Goal: Find specific page/section: Find specific page/section

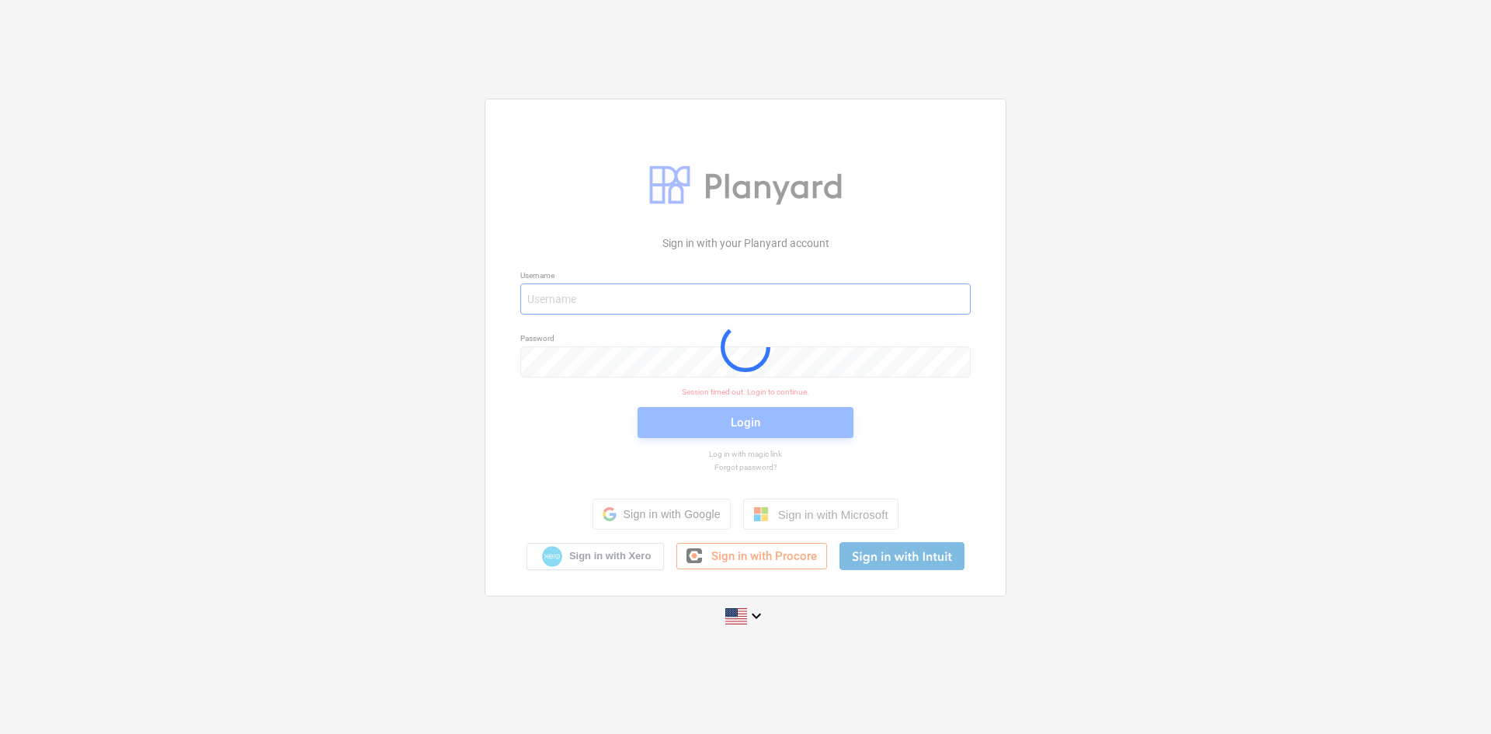
type input "[PERSON_NAME][EMAIL_ADDRESS][DOMAIN_NAME]"
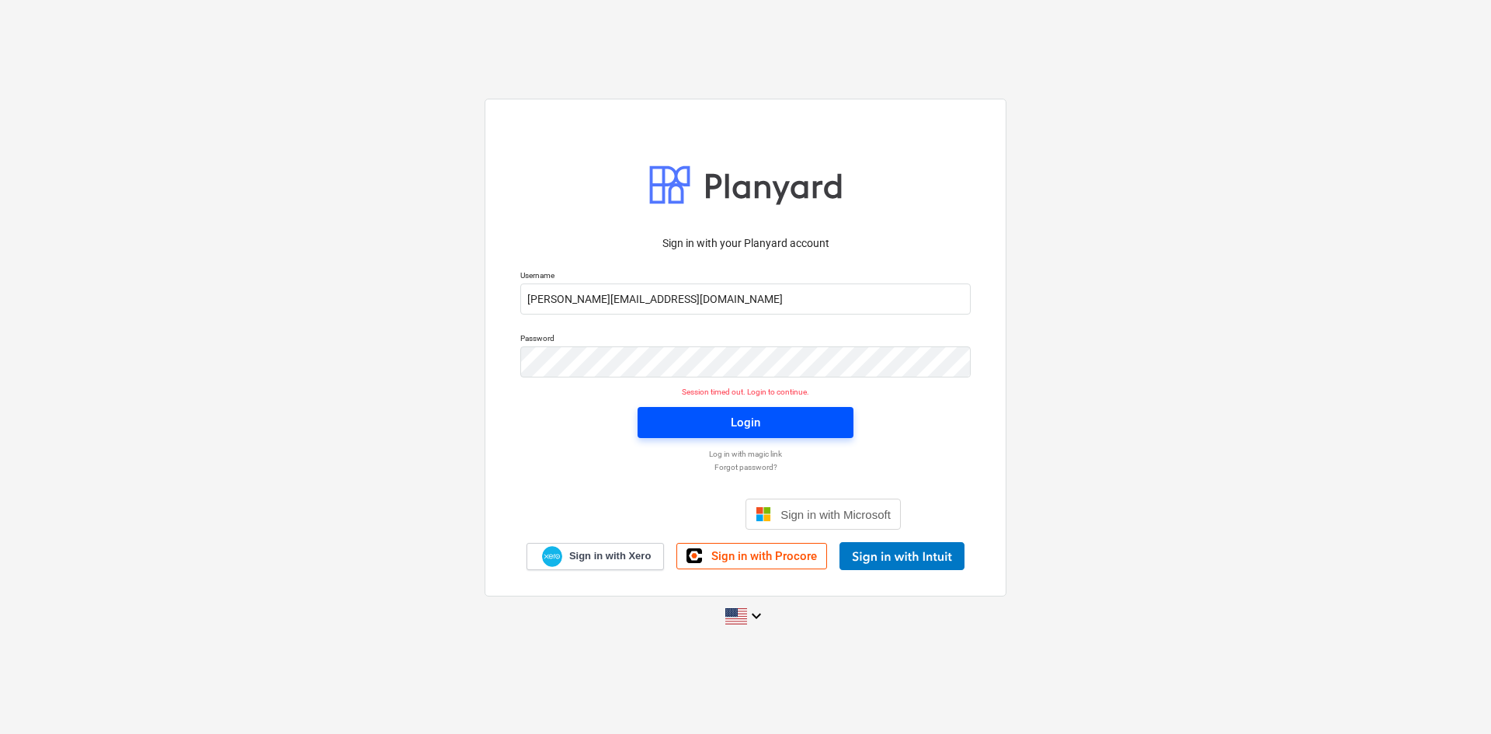
click at [810, 425] on span "Login" at bounding box center [745, 422] width 179 height 20
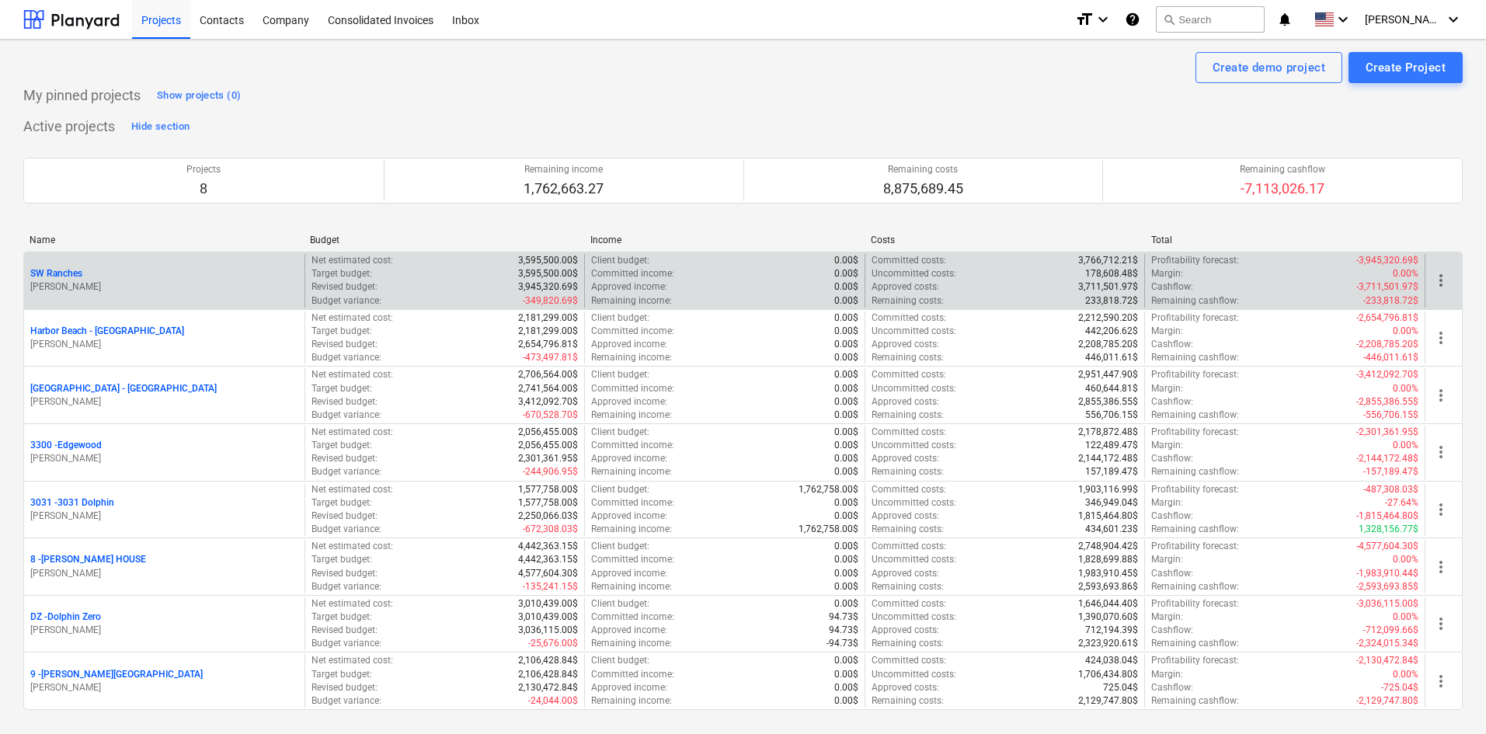
click at [71, 277] on p "SW Ranches" at bounding box center [56, 273] width 52 height 13
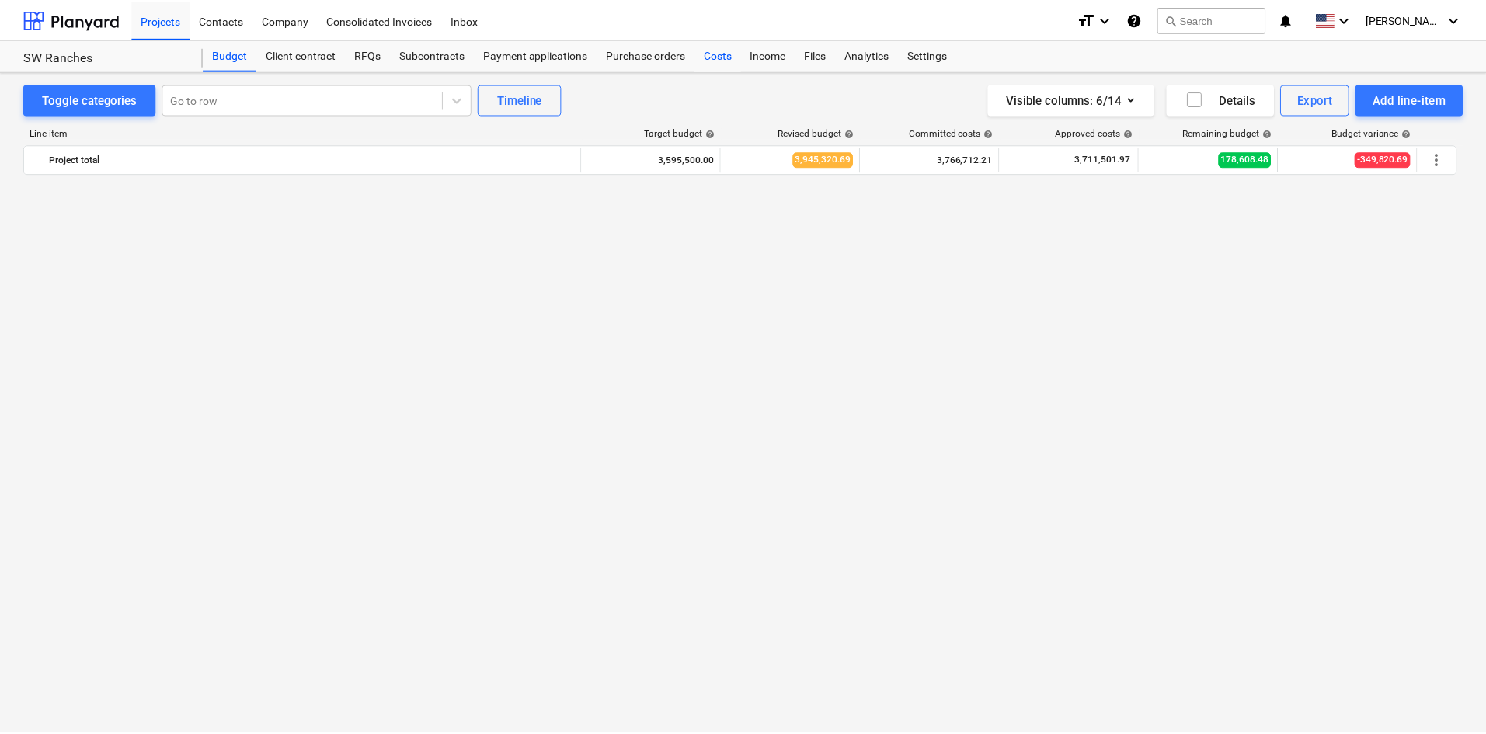
scroll to position [1549, 0]
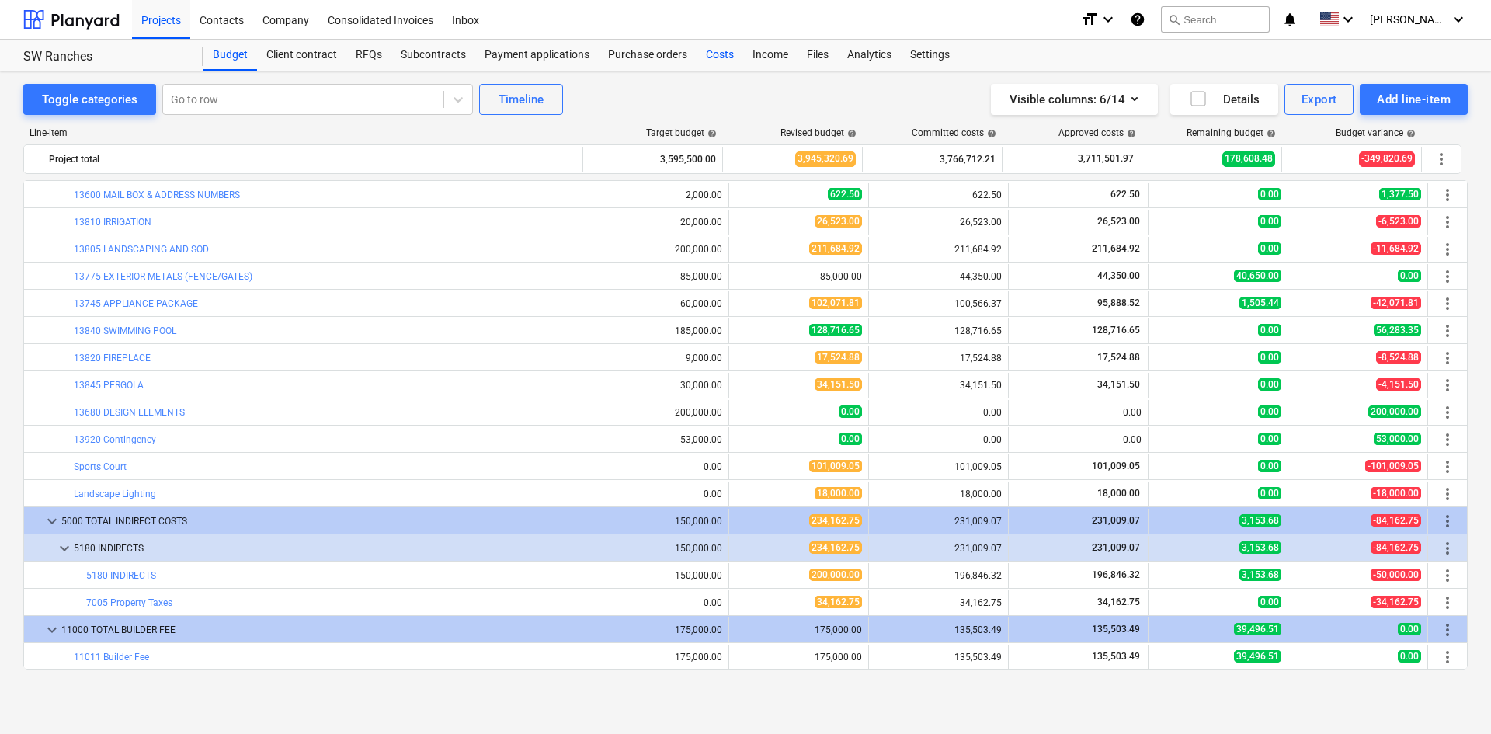
click at [700, 59] on div "Costs" at bounding box center [720, 55] width 47 height 31
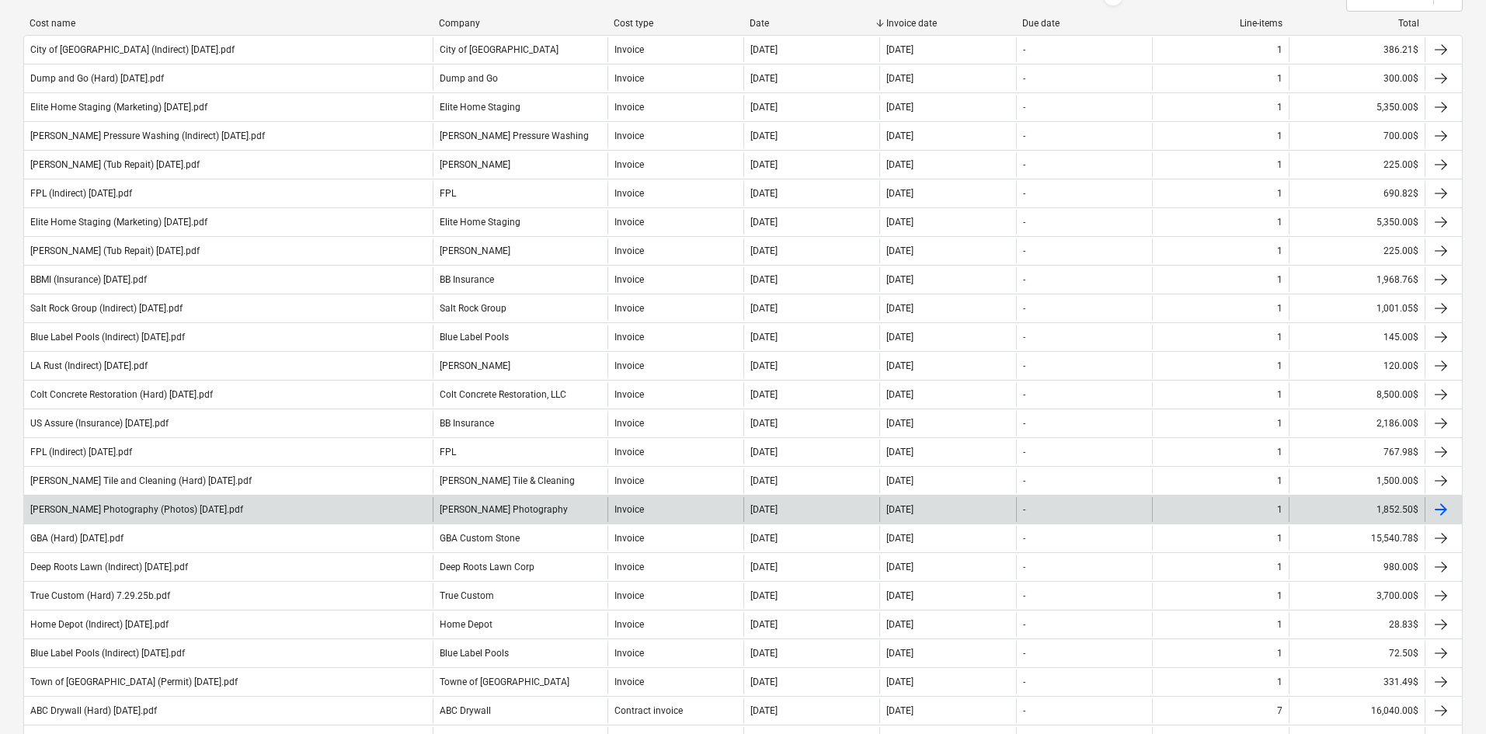
scroll to position [311, 0]
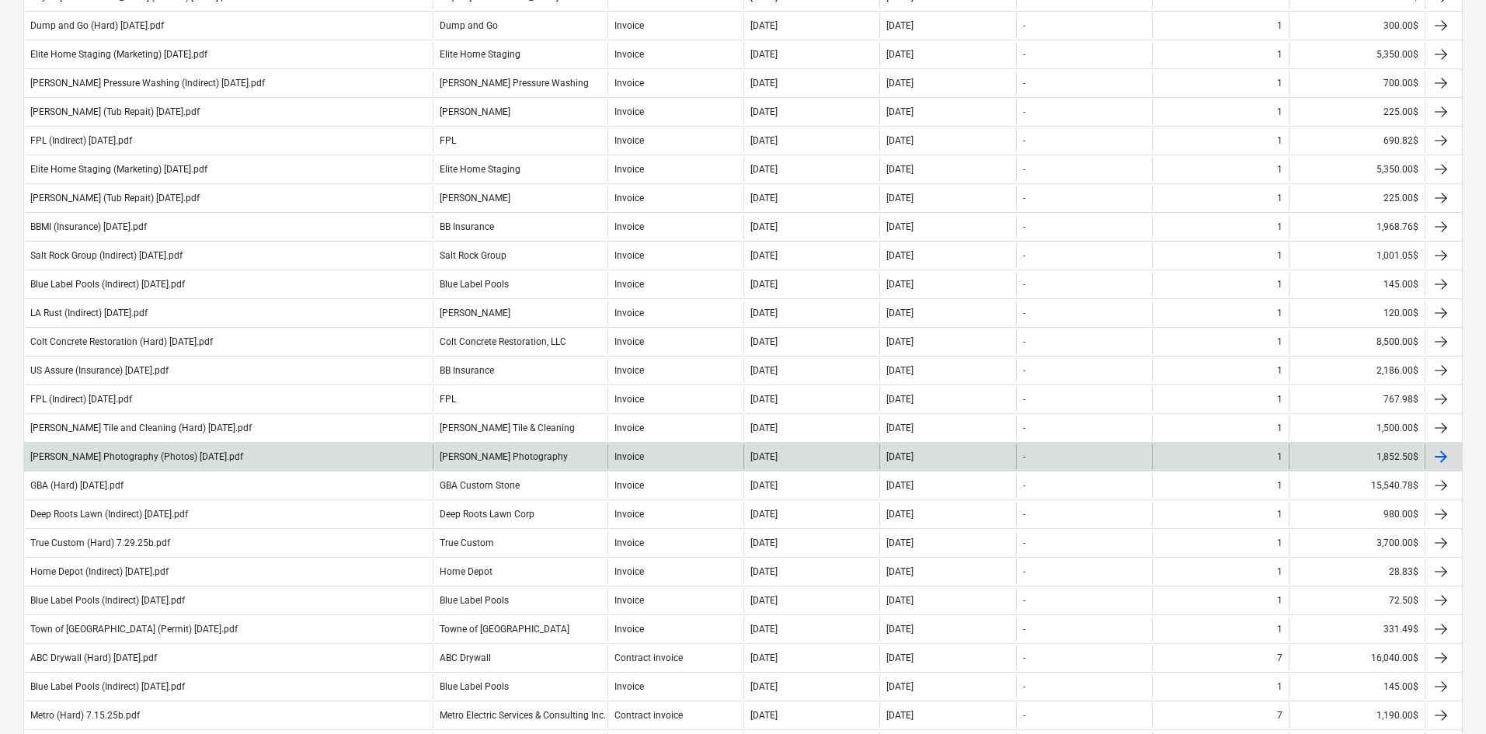
click at [289, 457] on div "[PERSON_NAME] Photography (Photos) [DATE].pdf" at bounding box center [228, 456] width 408 height 25
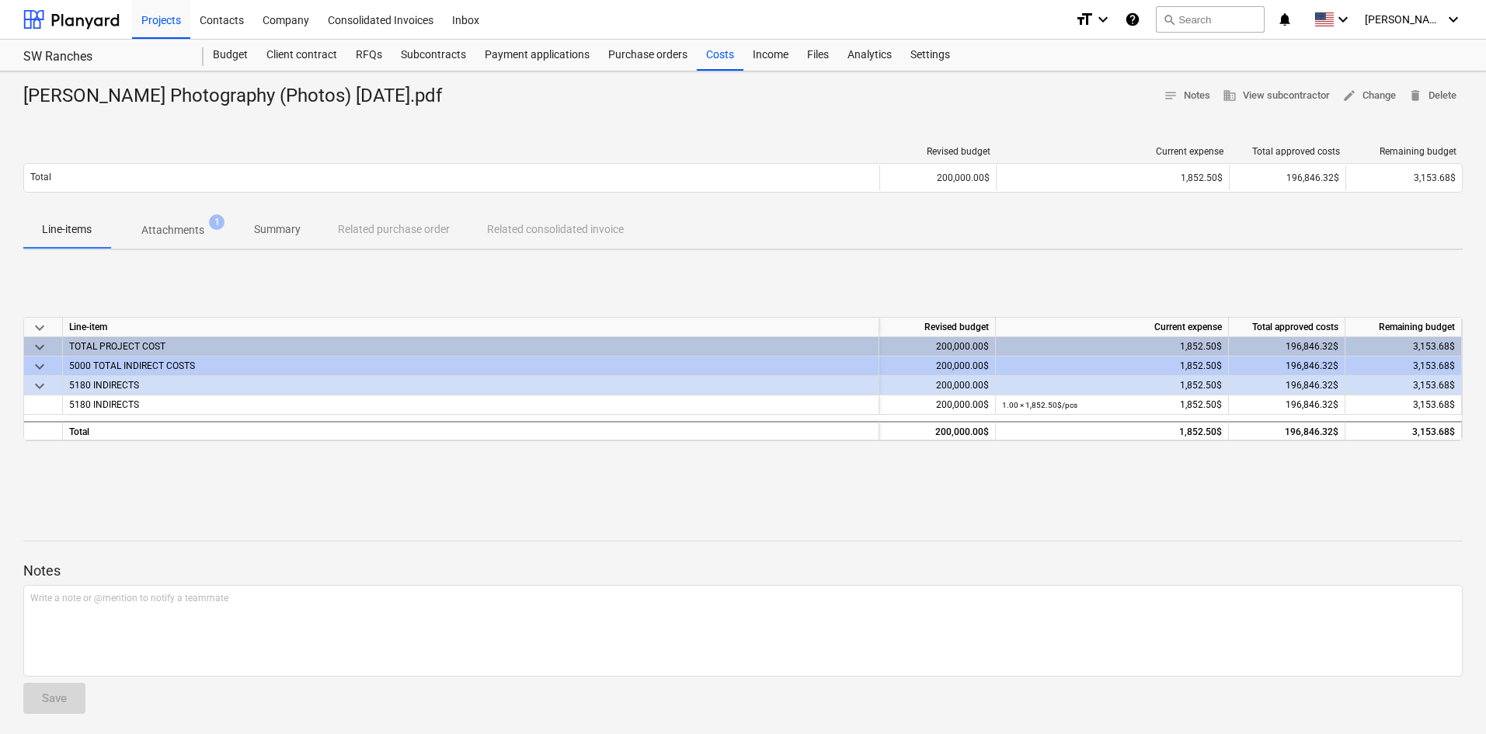
click at [184, 221] on span "Attachments 1" at bounding box center [172, 230] width 125 height 28
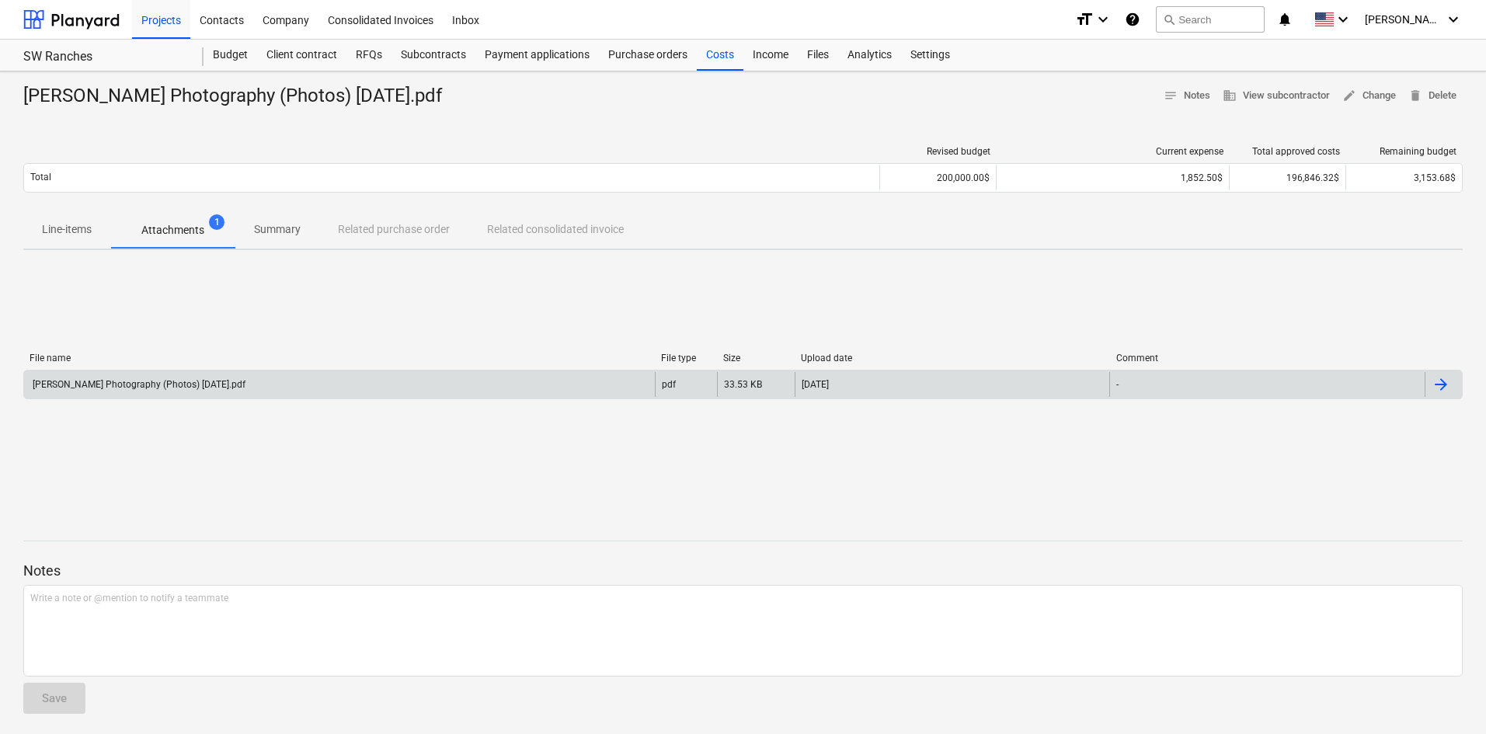
click at [255, 378] on div "[PERSON_NAME] Photography (Photos) [DATE].pdf" at bounding box center [339, 384] width 631 height 25
